Goal: Task Accomplishment & Management: Manage account settings

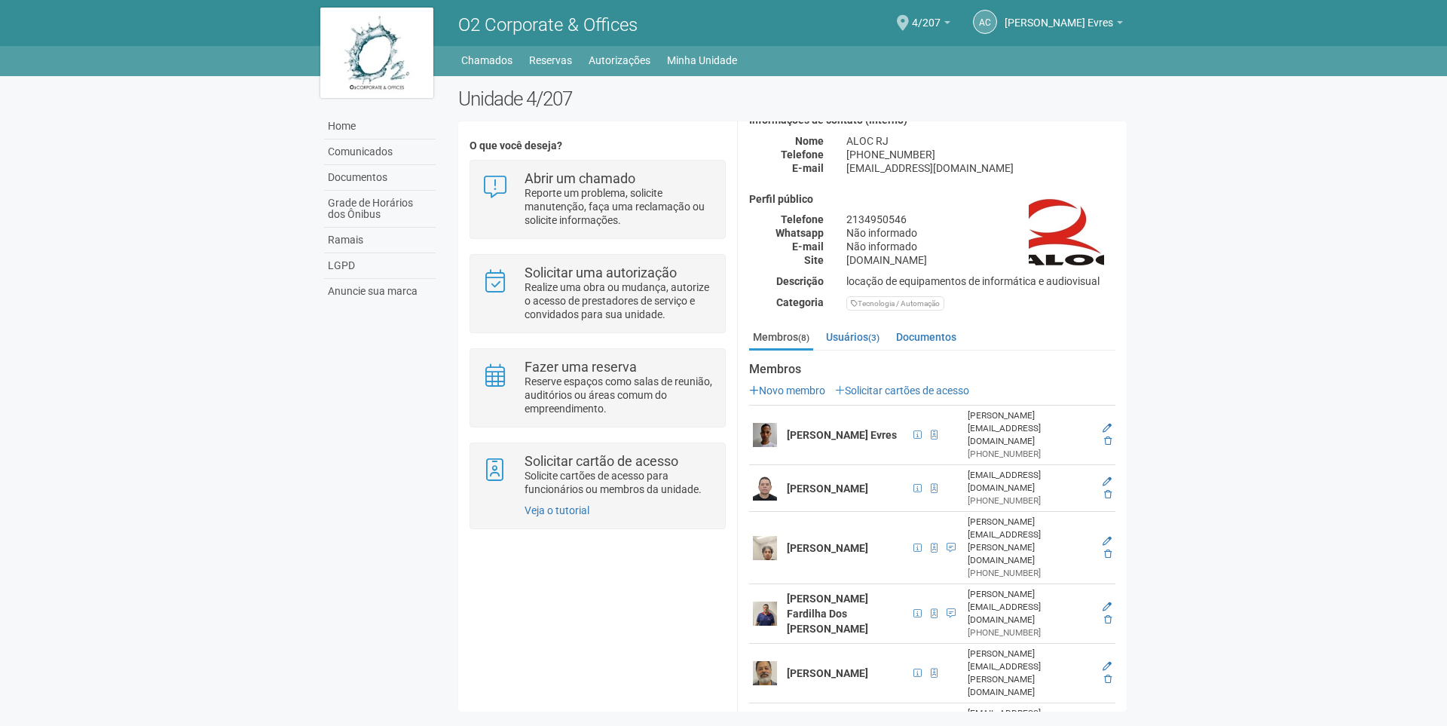
scroll to position [75, 0]
click at [864, 385] on link "Solicitar cartões de acesso" at bounding box center [902, 390] width 134 height 12
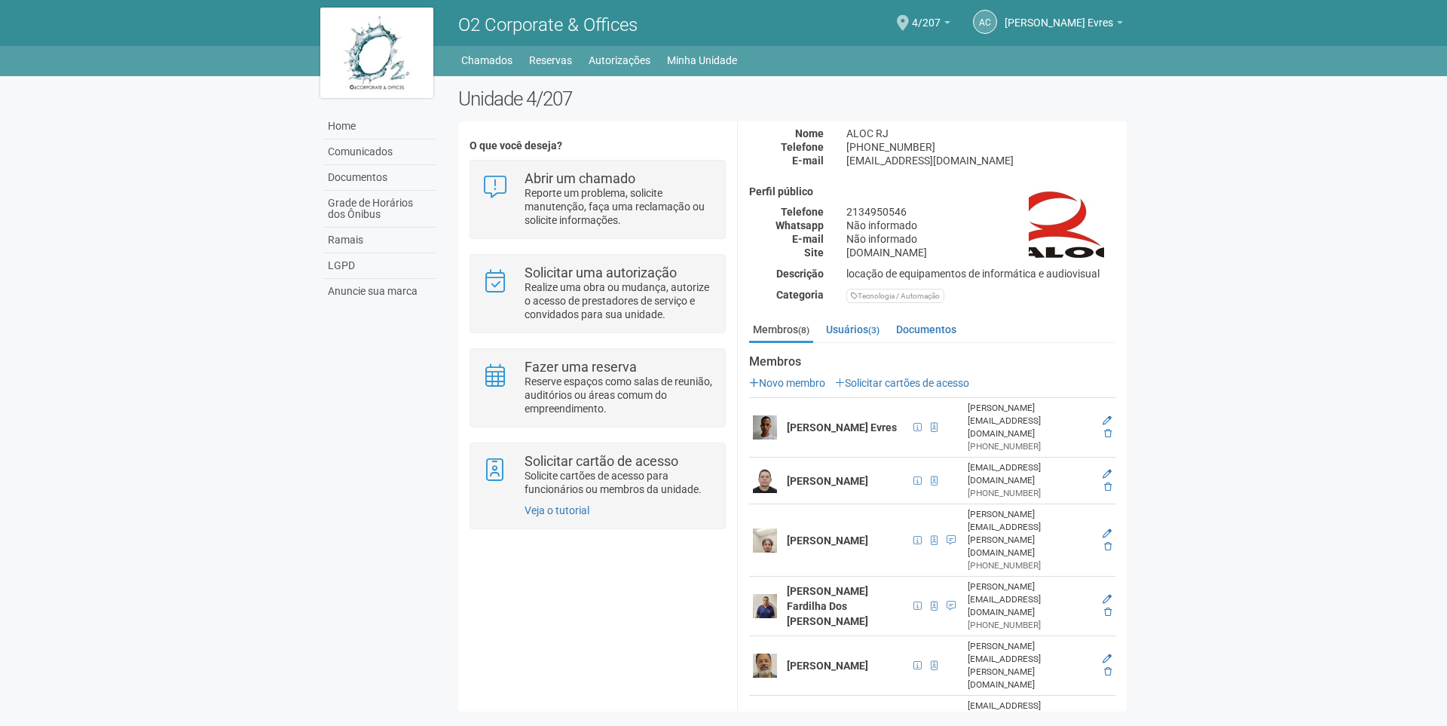
scroll to position [84, 0]
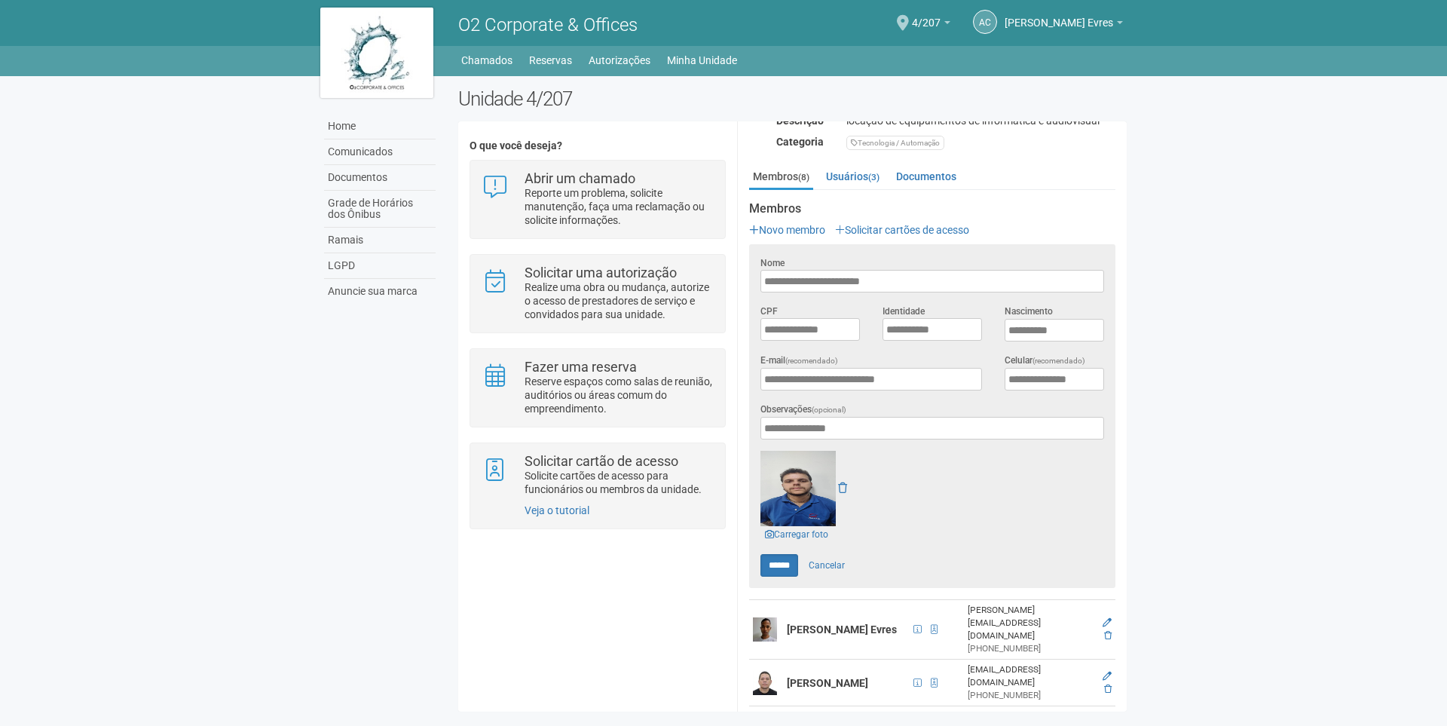
scroll to position [436, 0]
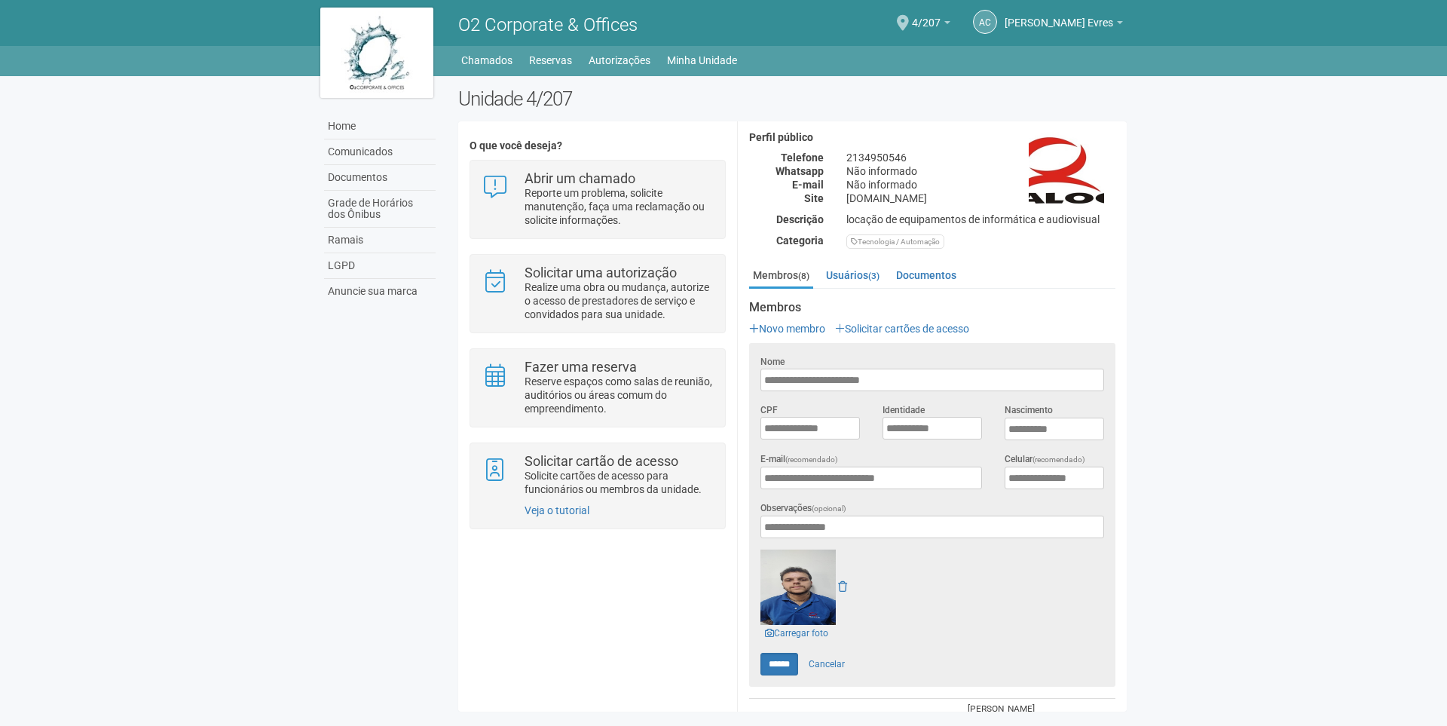
scroll to position [135, 0]
click at [830, 659] on link "Cancelar" at bounding box center [826, 665] width 53 height 23
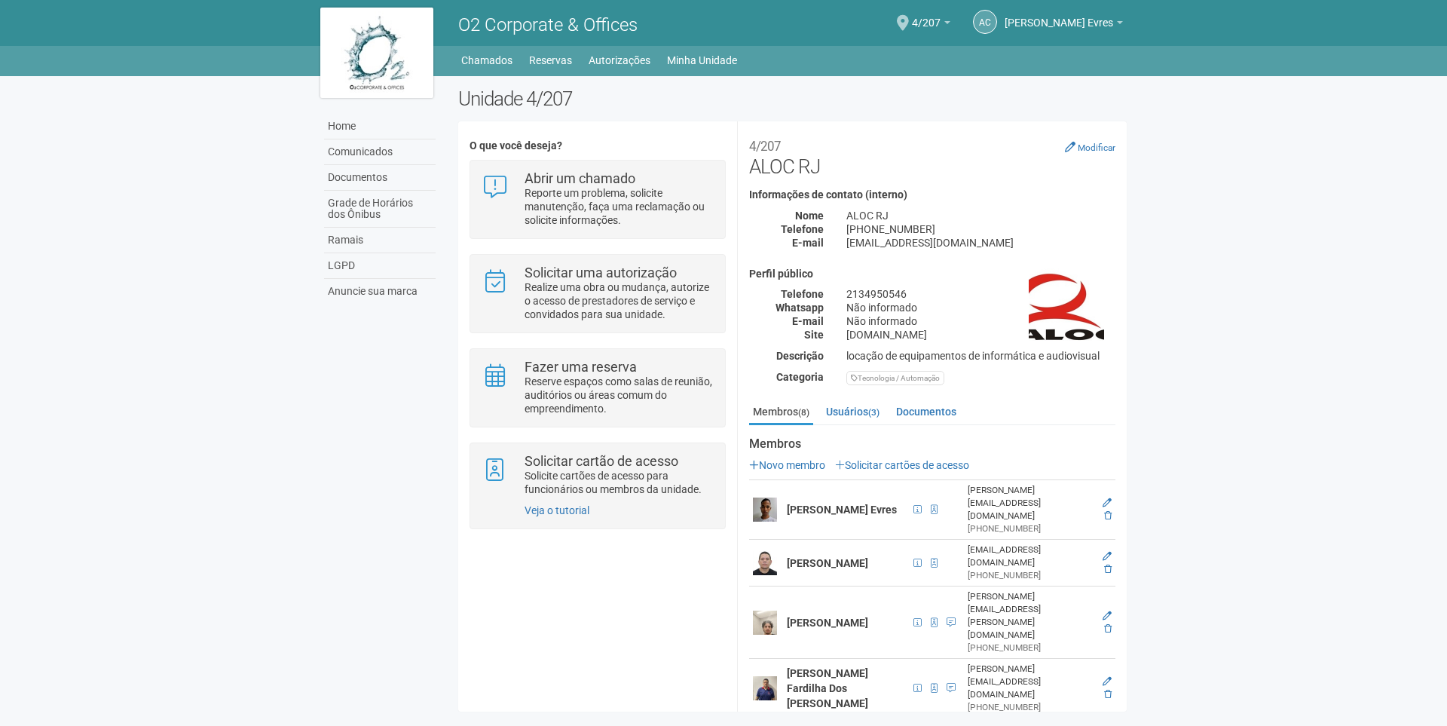
scroll to position [37, 0]
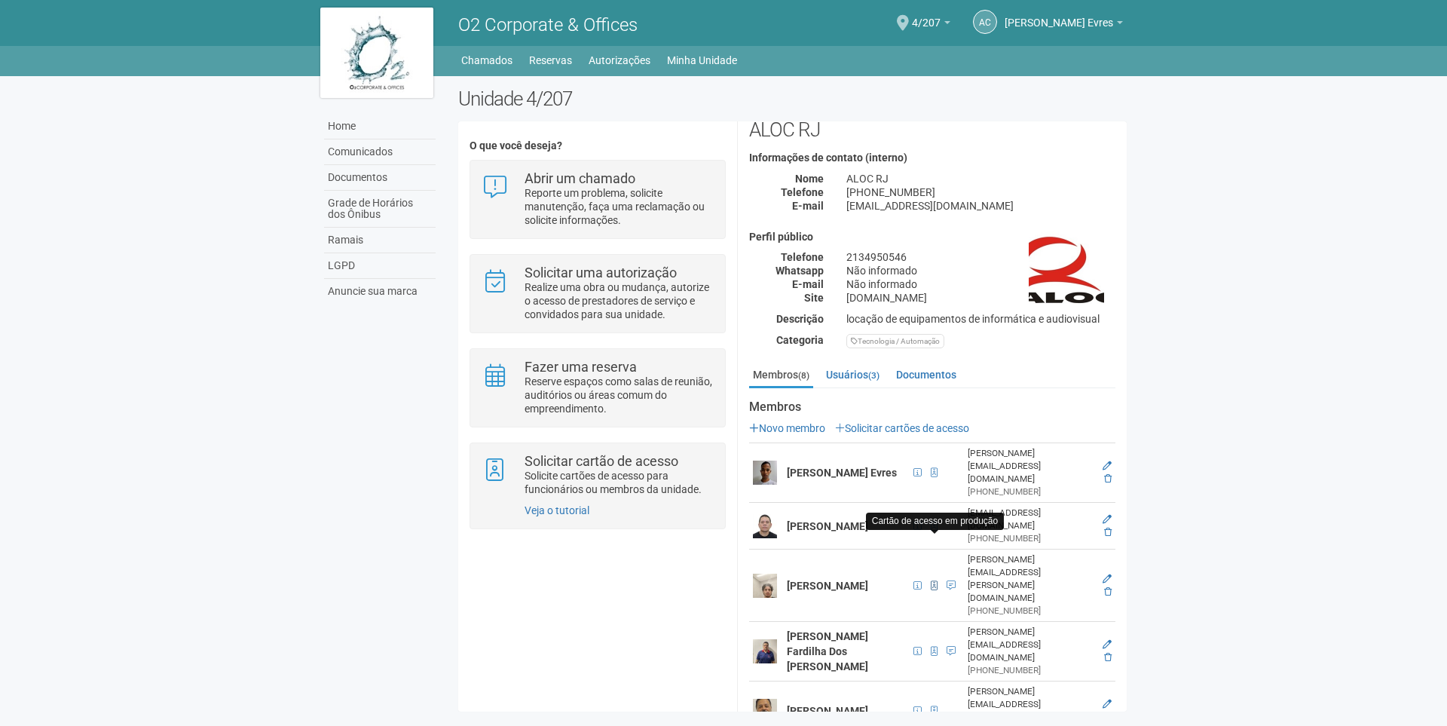
click at [935, 581] on span at bounding box center [934, 585] width 7 height 9
click at [883, 379] on link "Usuários (3)" at bounding box center [852, 374] width 61 height 23
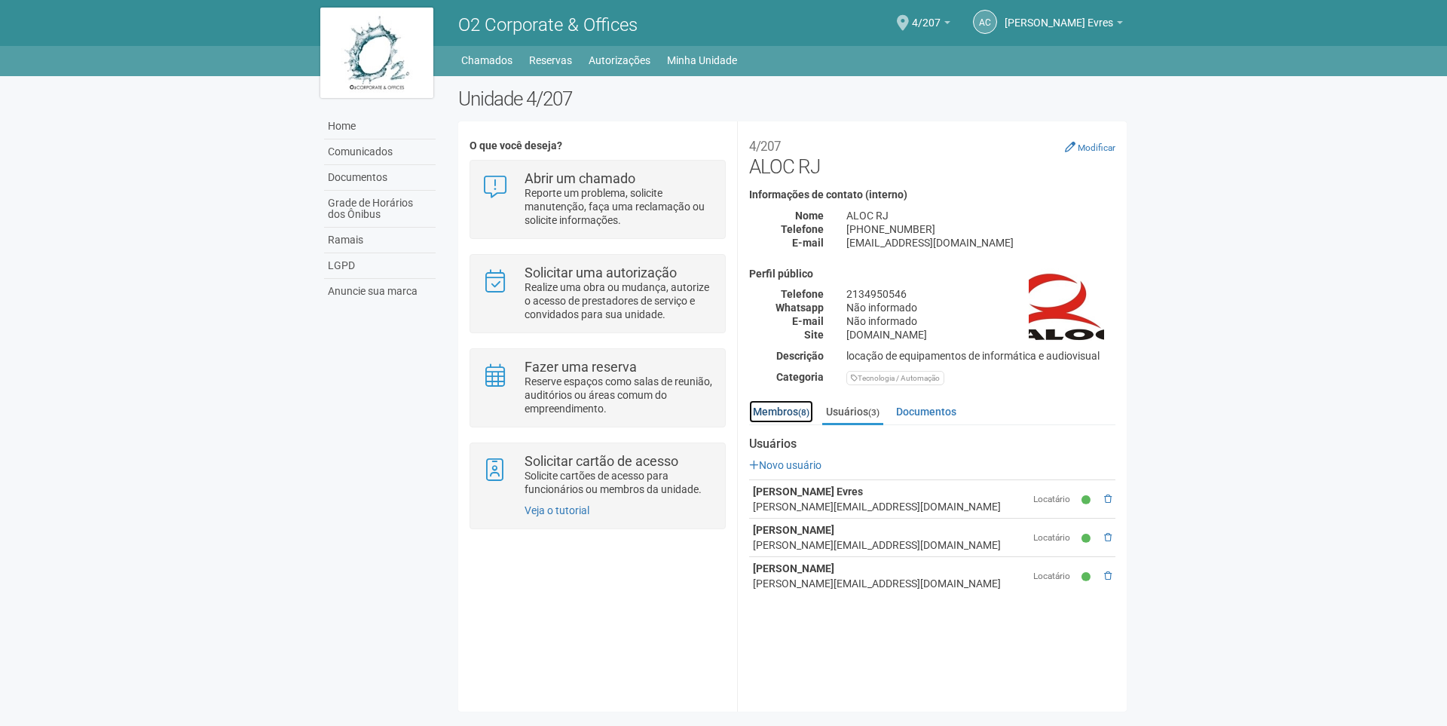
click at [800, 407] on small "(8)" at bounding box center [803, 412] width 11 height 11
